Goal: Transaction & Acquisition: Book appointment/travel/reservation

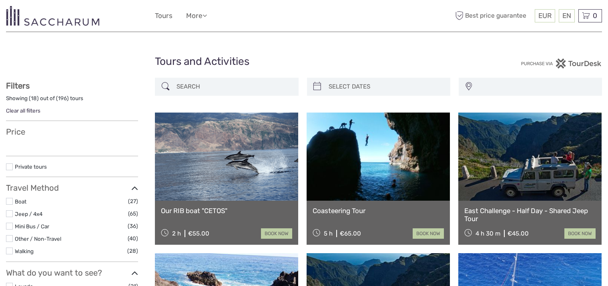
select select
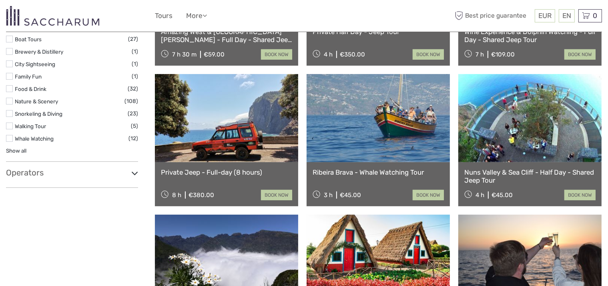
scroll to position [320, 0]
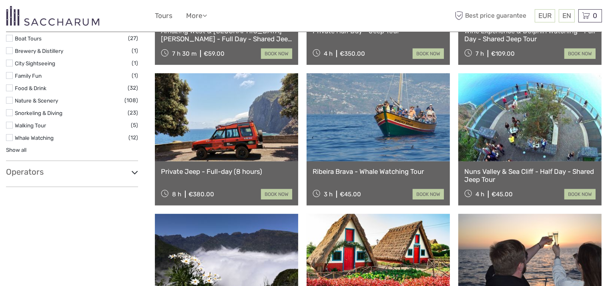
click at [139, 163] on div "Show filters Hide filters Filters Showing ( 18 ) out of ( 196 ) tours Clear all…" at bounding box center [80, 211] width 149 height 909
click at [139, 169] on div "Show filters Hide filters Filters Showing ( 18 ) out of ( 196 ) tours Clear all…" at bounding box center [80, 211] width 149 height 909
click at [130, 167] on h3 "Operators" at bounding box center [72, 172] width 132 height 10
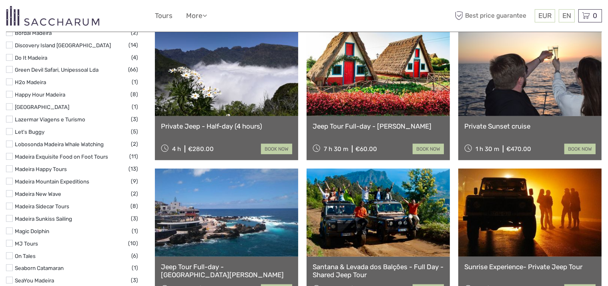
scroll to position [521, 0]
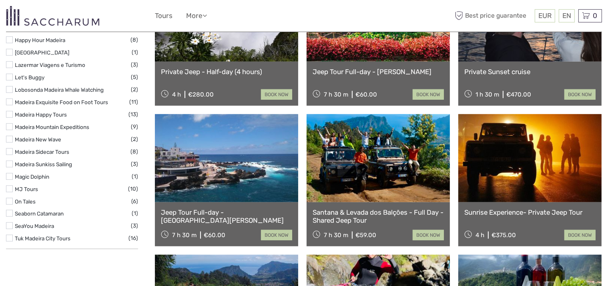
click at [9, 185] on label at bounding box center [9, 188] width 7 height 7
click at [0, 0] on input "checkbox" at bounding box center [0, 0] width 0 height 0
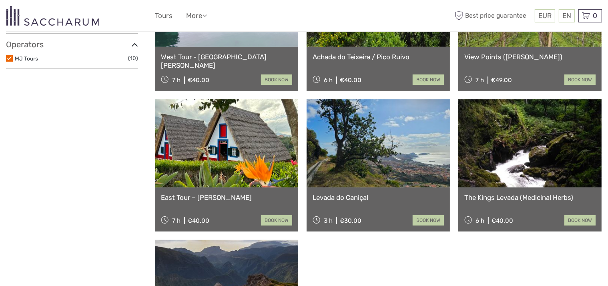
scroll to position [325, 0]
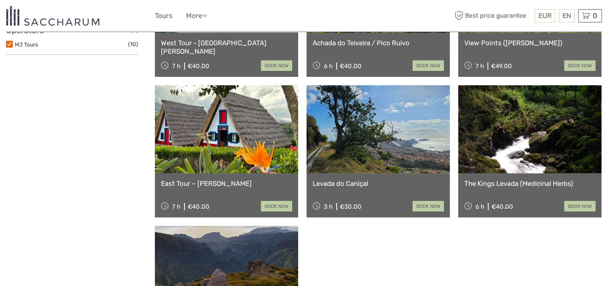
click at [361, 160] on link at bounding box center [378, 129] width 143 height 88
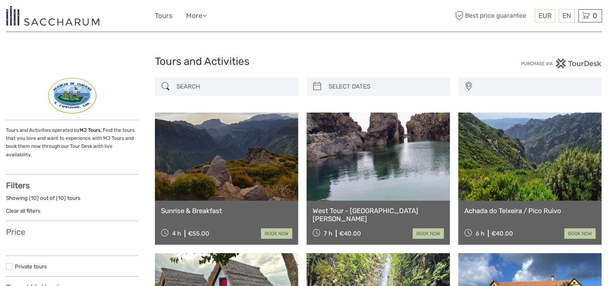
select select
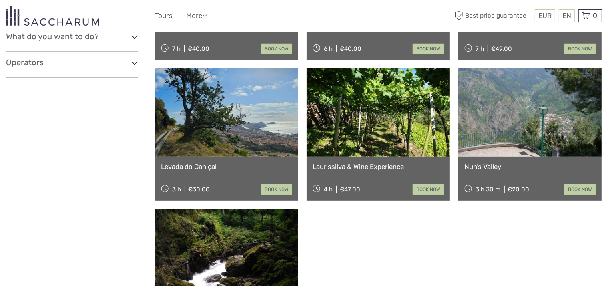
select select
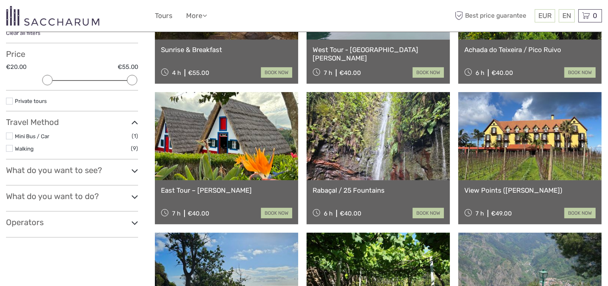
click at [136, 165] on icon at bounding box center [134, 170] width 7 height 11
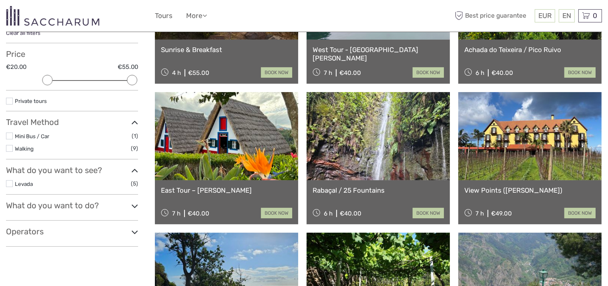
click at [134, 201] on icon at bounding box center [134, 206] width 7 height 11
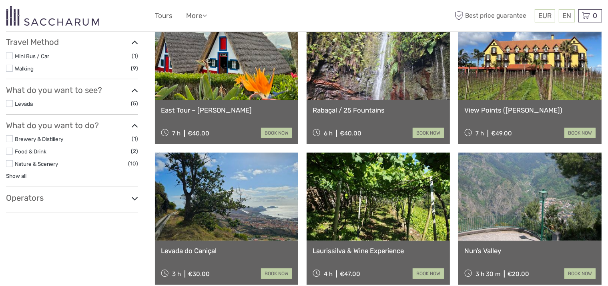
click at [138, 193] on icon at bounding box center [134, 198] width 7 height 11
click at [9, 208] on label at bounding box center [9, 211] width 7 height 7
click at [0, 0] on input "checkbox" at bounding box center [0, 0] width 0 height 0
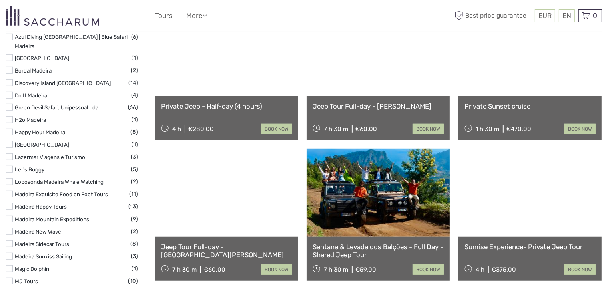
scroll to position [566, 0]
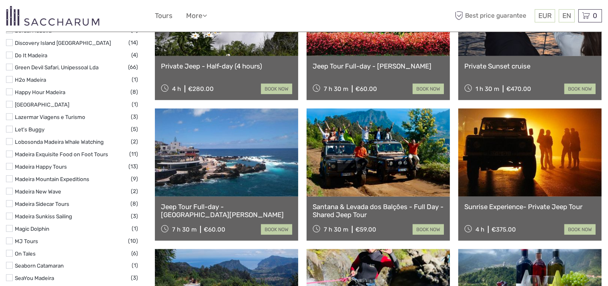
click at [10, 163] on label at bounding box center [9, 166] width 7 height 7
click at [0, 0] on input "checkbox" at bounding box center [0, 0] width 0 height 0
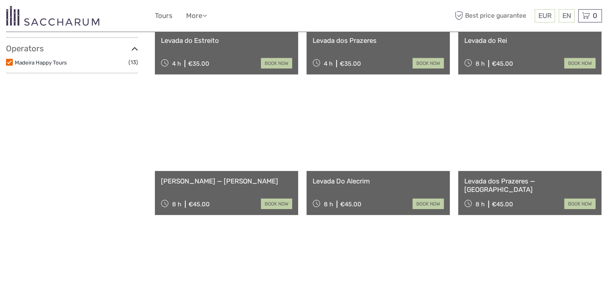
scroll to position [285, 0]
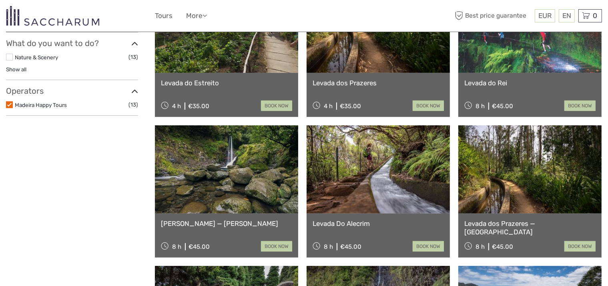
click at [243, 65] on link at bounding box center [226, 29] width 143 height 88
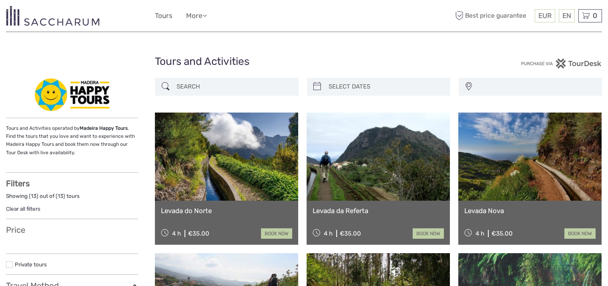
select select
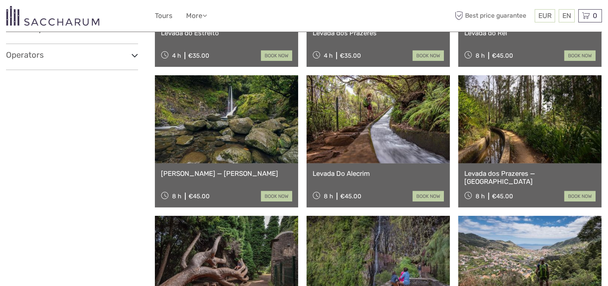
select select
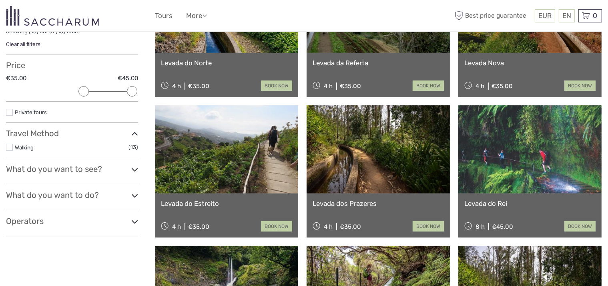
click at [131, 219] on icon at bounding box center [134, 221] width 7 height 11
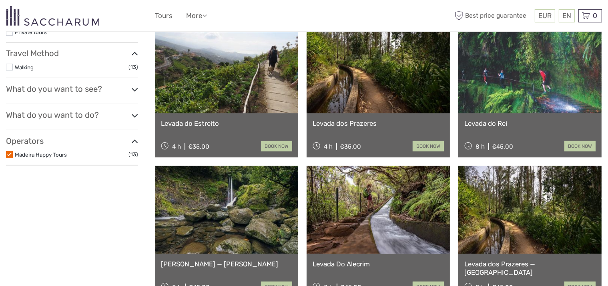
click at [8, 153] on label at bounding box center [9, 154] width 7 height 7
click at [0, 0] on input "checkbox" at bounding box center [0, 0] width 0 height 0
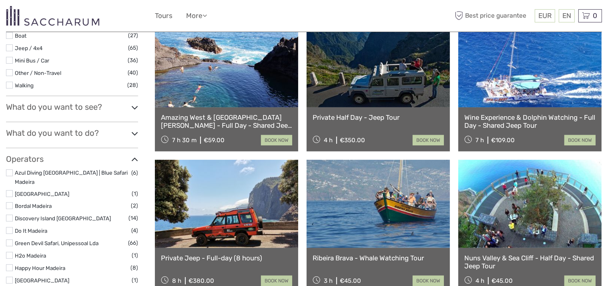
scroll to position [165, 0]
